Goal: Transaction & Acquisition: Purchase product/service

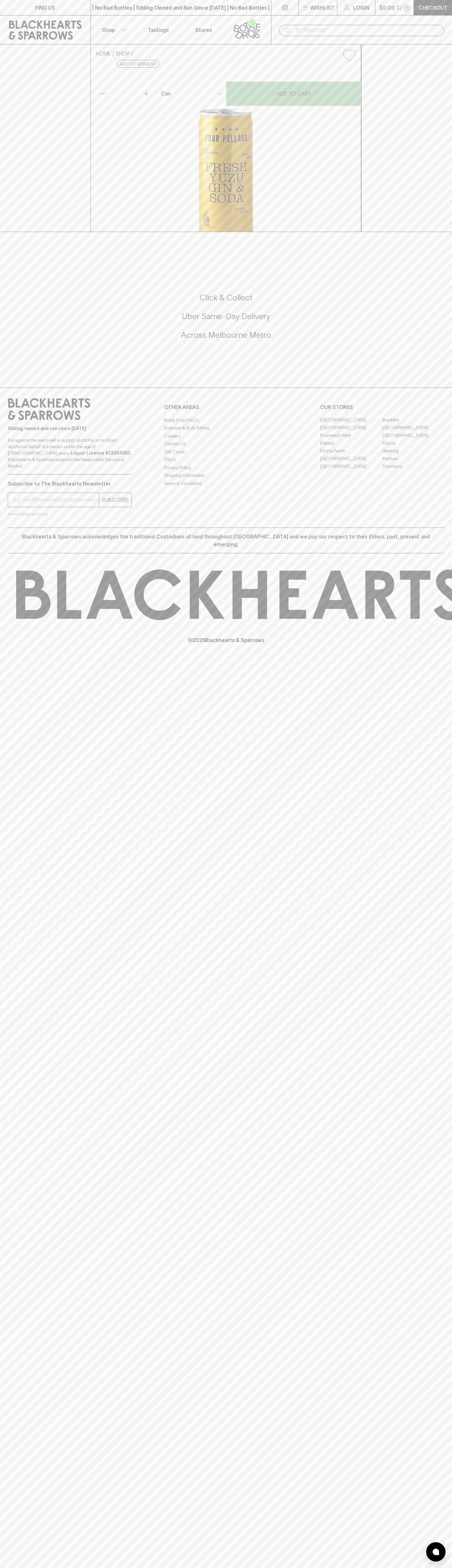
click at [441, 57] on div "HOME SHOP Four Pillars Fresh Yuzu Gin & Soda $9.00 Add to wishlist No Further D…" at bounding box center [226, 138] width 452 height 187
click at [218, 1567] on html "FIND US | No Bad Bottles | Sibling Owned and Run Since [DATE] | No Bad Bottles …" at bounding box center [226, 784] width 452 height 1568
click at [12, 1263] on div "FIND US | No Bad Bottles | Sibling Owned and Run Since [DATE] | No Bad Bottles …" at bounding box center [226, 784] width 452 height 1568
